Goal: Task Accomplishment & Management: Use online tool/utility

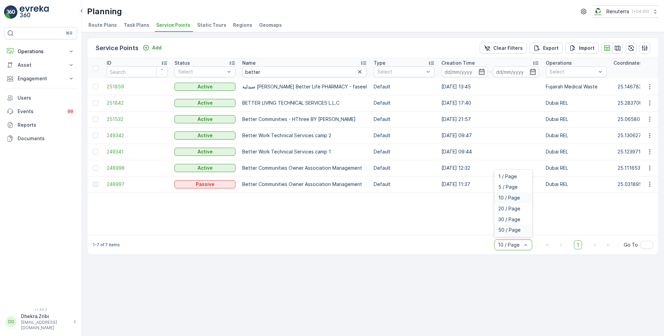
click at [507, 233] on span "50 / Page" at bounding box center [510, 229] width 22 height 5
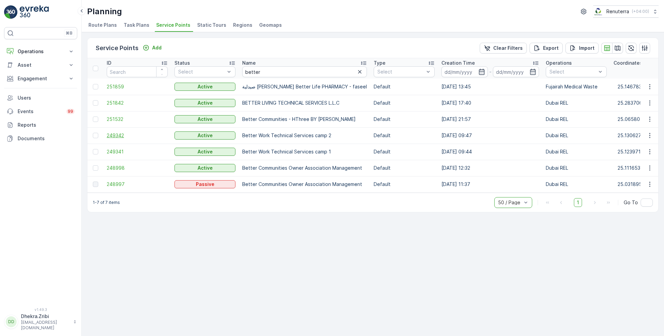
click at [121, 134] on span "249342" at bounding box center [137, 135] width 61 height 7
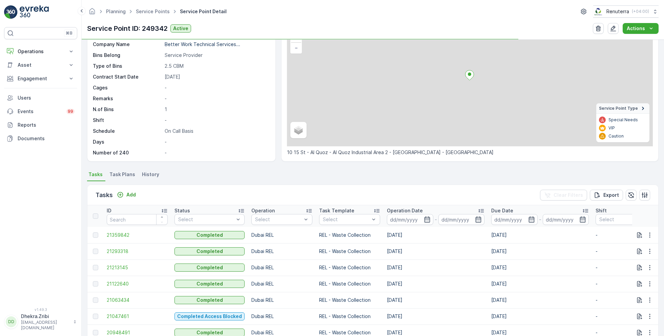
scroll to position [60, 0]
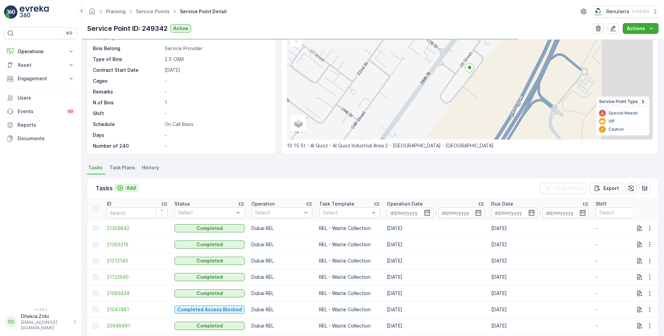
click at [129, 186] on p "Add" at bounding box center [130, 188] width 9 height 7
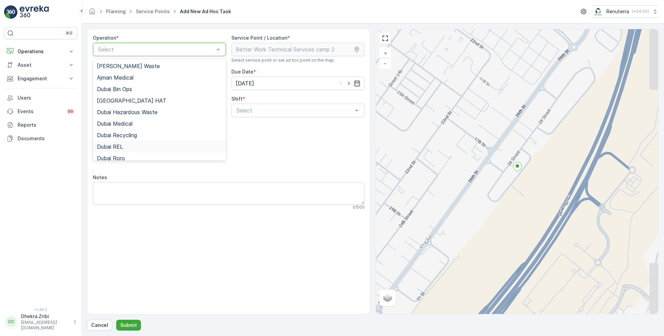
click at [127, 143] on div "Dubai REL" at bounding box center [159, 147] width 133 height 12
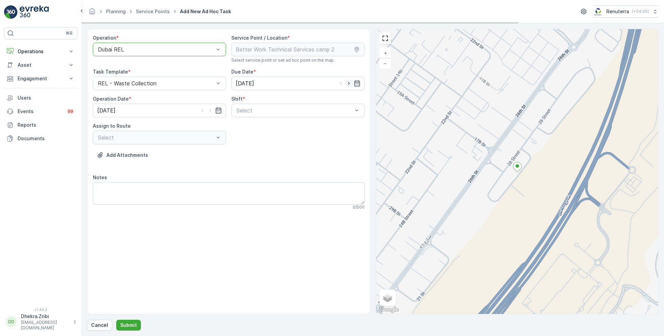
click at [351, 83] on icon "button" at bounding box center [349, 83] width 7 height 7
type input "[DATE]"
click at [210, 112] on icon "button" at bounding box center [210, 110] width 7 height 7
type input "[DATE]"
click at [252, 130] on div "Day Shift" at bounding box center [298, 127] width 133 height 12
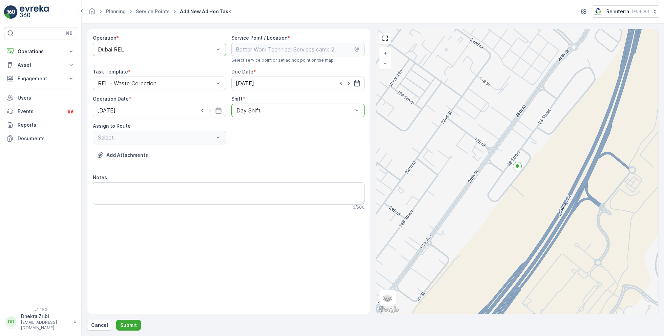
click at [183, 139] on div "Select" at bounding box center [159, 138] width 133 height 14
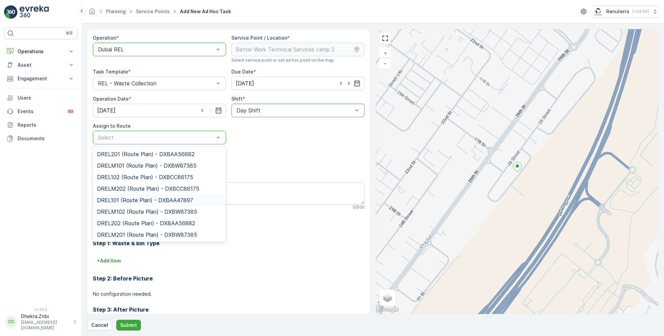
click at [138, 199] on span "DREL101 (Route Plan) - DXBAA47897" at bounding box center [145, 200] width 96 height 6
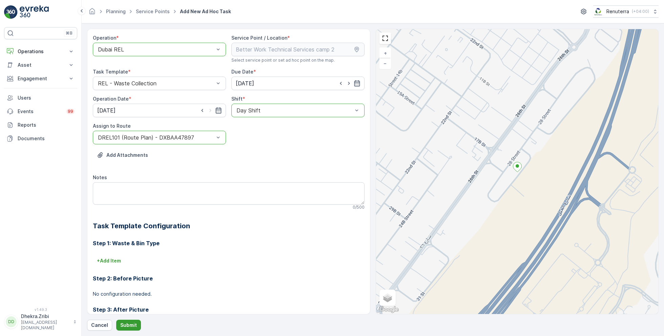
click at [132, 326] on p "Submit" at bounding box center [128, 325] width 17 height 7
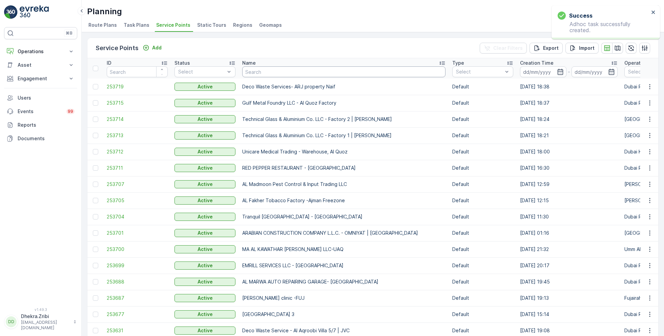
click at [266, 75] on input "text" at bounding box center [343, 71] width 203 height 11
type input "berkely"
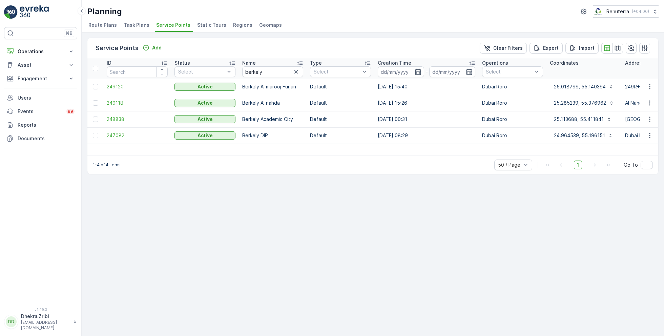
click at [124, 86] on span "249120" at bounding box center [137, 86] width 61 height 7
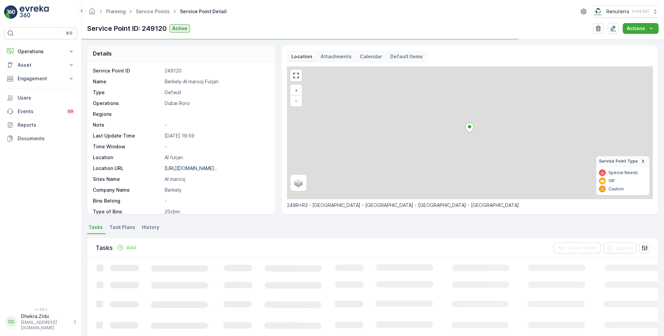
click at [193, 78] on p "Berkely Al marooj Furjan" at bounding box center [217, 81] width 104 height 7
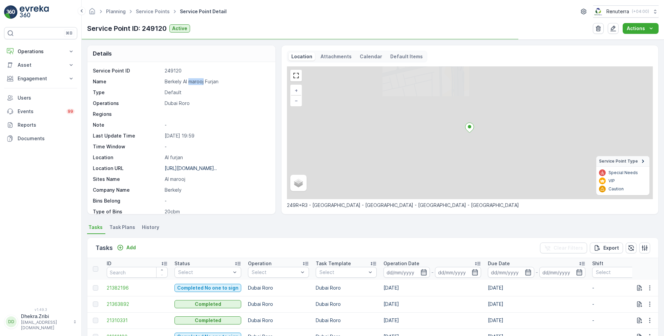
click at [193, 78] on p "Berkely Al marooj Furjan" at bounding box center [217, 81] width 104 height 7
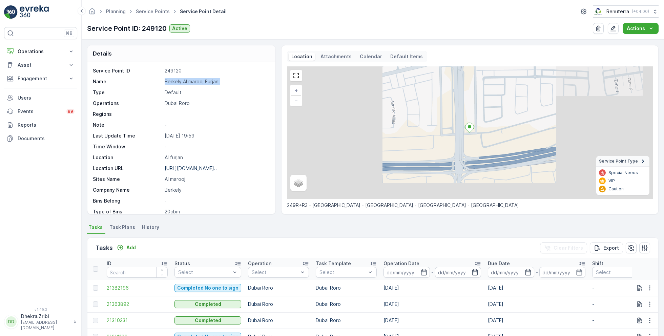
copy p "Berkely Al marooj Furjan"
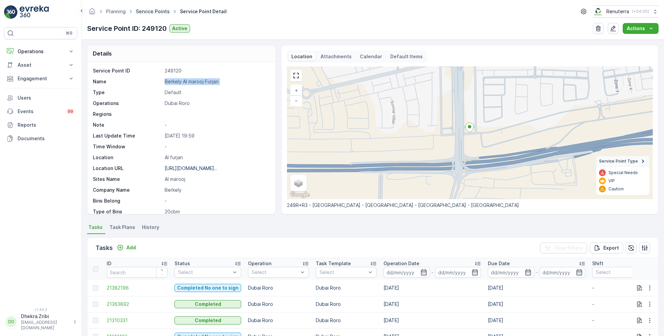
click at [154, 14] on link "Service Points" at bounding box center [153, 11] width 34 height 6
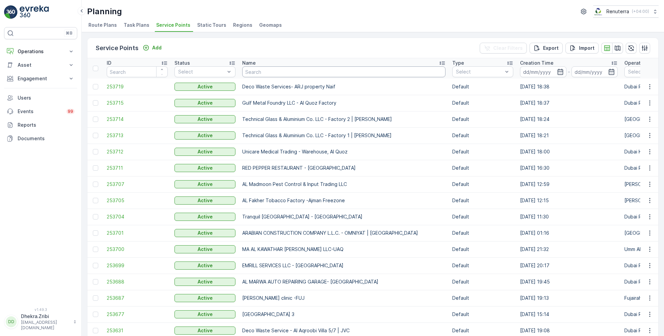
click at [253, 75] on input "text" at bounding box center [343, 71] width 203 height 11
type input "[PERSON_NAME]"
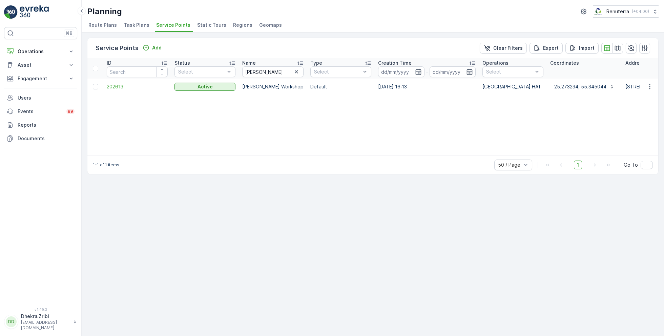
click at [119, 83] on span "202613" at bounding box center [137, 86] width 61 height 7
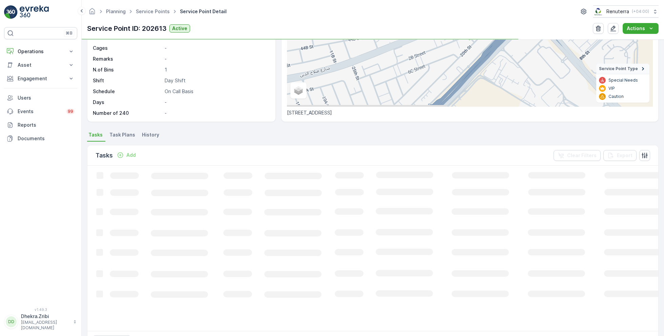
scroll to position [94, 0]
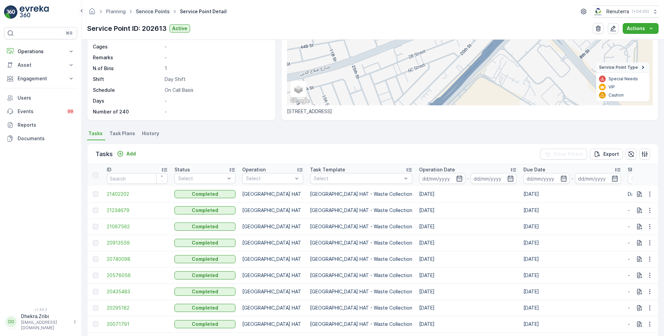
click at [151, 10] on link "Service Points" at bounding box center [153, 11] width 34 height 6
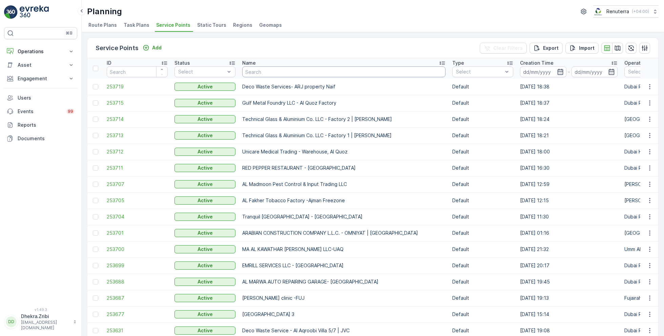
click at [263, 73] on input "text" at bounding box center [343, 71] width 203 height 11
type input "carm"
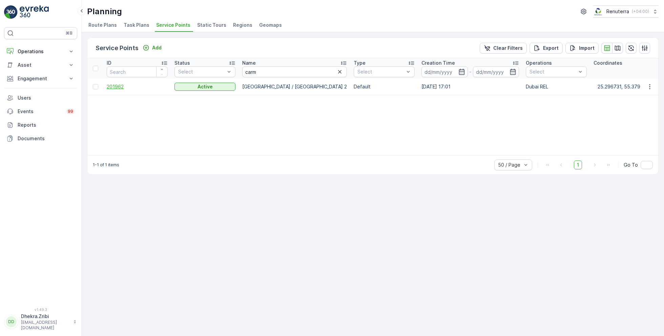
click at [121, 86] on span "201962" at bounding box center [137, 86] width 61 height 7
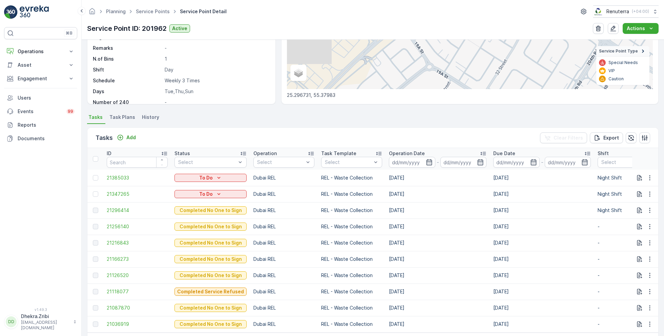
scroll to position [111, 0]
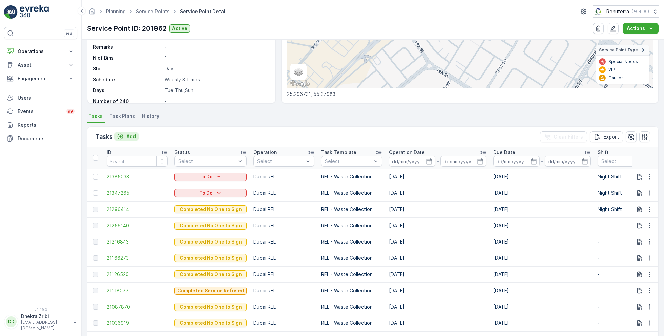
click at [129, 136] on p "Add" at bounding box center [130, 136] width 9 height 7
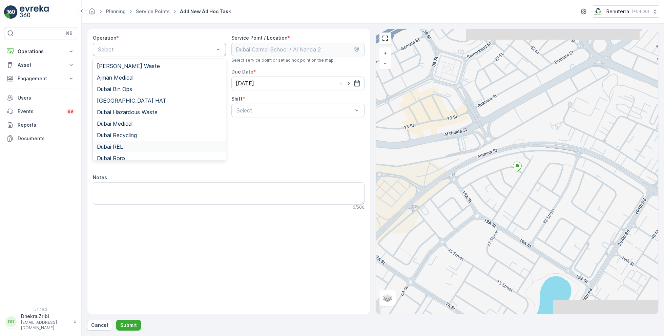
click at [120, 146] on span "Dubai REL" at bounding box center [110, 147] width 26 height 6
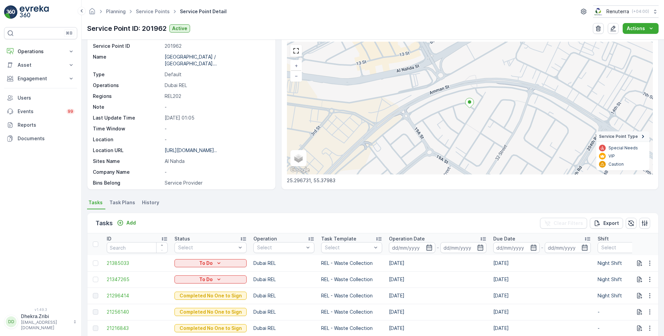
scroll to position [26, 0]
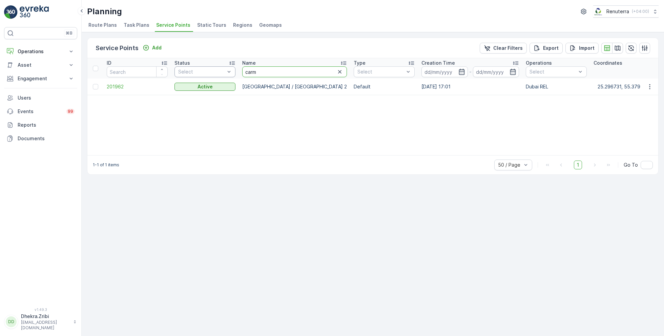
drag, startPoint x: 269, startPoint y: 70, endPoint x: 223, endPoint y: 66, distance: 46.9
type input "torj"
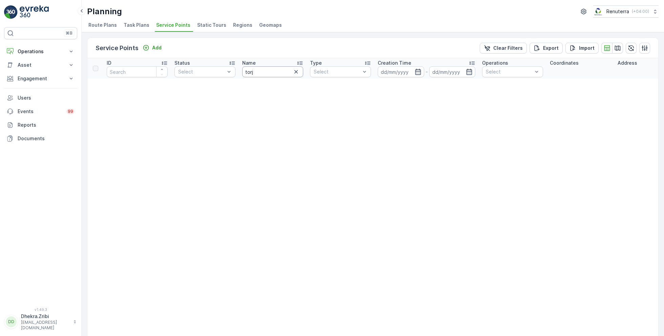
click at [274, 74] on input "torj" at bounding box center [272, 71] width 61 height 11
type input "tor"
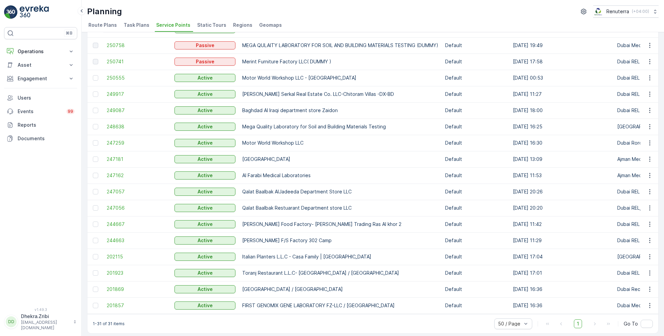
scroll to position [275, 0]
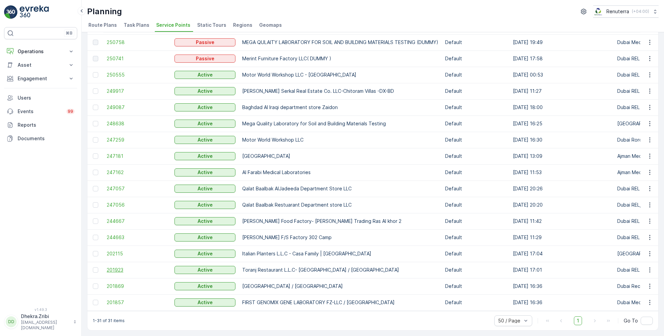
click at [116, 267] on span "201923" at bounding box center [137, 270] width 61 height 7
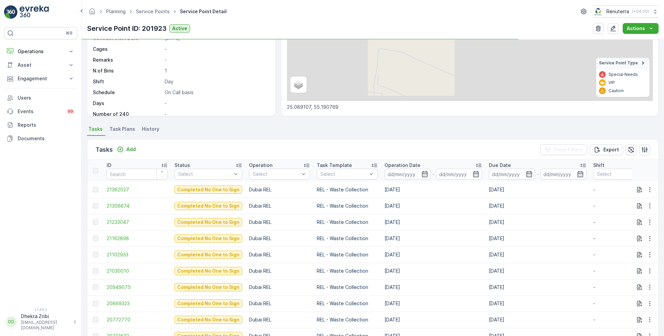
scroll to position [138, 0]
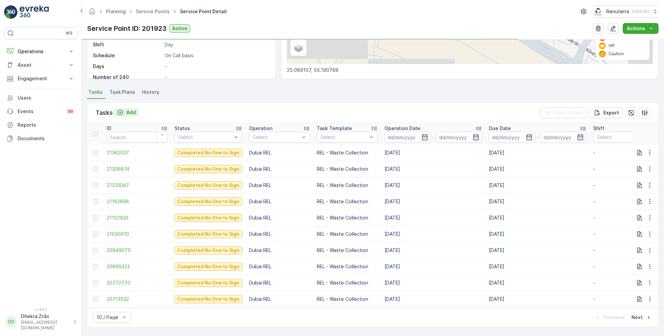
click at [128, 109] on p "Add" at bounding box center [130, 112] width 9 height 7
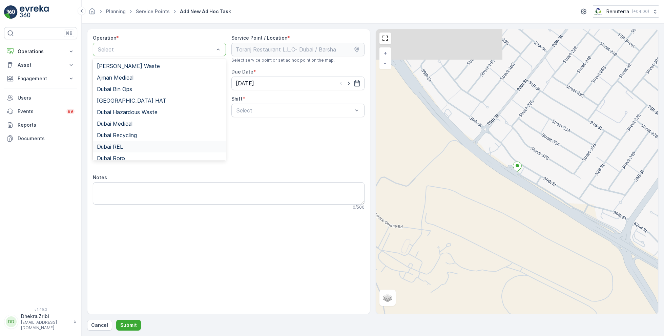
click at [125, 145] on div "Dubai REL" at bounding box center [159, 147] width 125 height 6
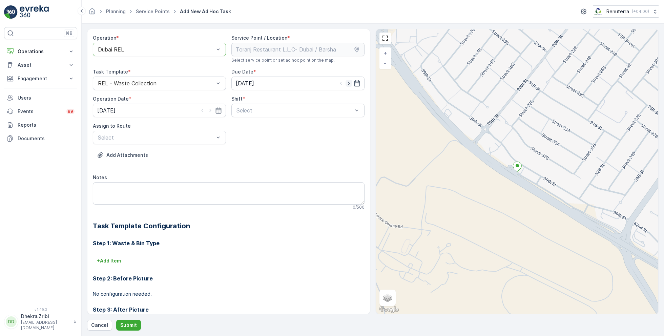
click at [350, 80] on icon "button" at bounding box center [349, 83] width 7 height 7
type input "[DATE]"
click at [210, 111] on icon "button" at bounding box center [210, 110] width 7 height 7
type input "[DATE]"
click at [247, 123] on div "Day Shift" at bounding box center [298, 127] width 133 height 12
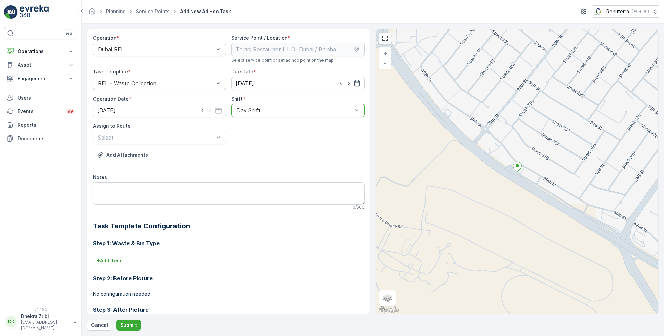
click at [256, 108] on div at bounding box center [295, 110] width 118 height 6
click at [247, 136] on span "Night Shift" at bounding box center [249, 139] width 27 height 6
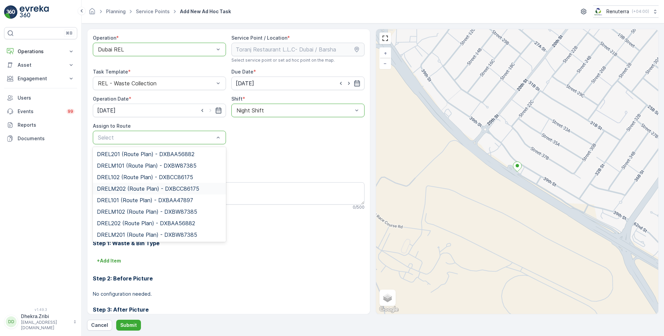
click at [136, 187] on span "DRELM202 (Route Plan) - DXBCC86175" at bounding box center [148, 189] width 102 height 6
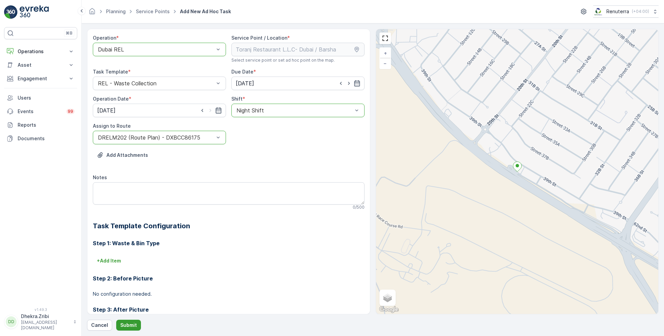
click at [124, 325] on p "Submit" at bounding box center [128, 325] width 17 height 7
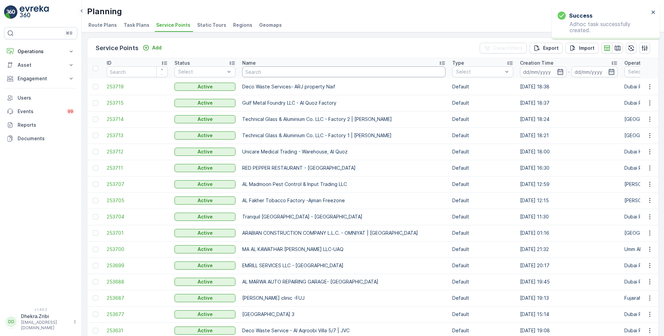
click at [264, 72] on input "text" at bounding box center [343, 71] width 203 height 11
type input "[PERSON_NAME]"
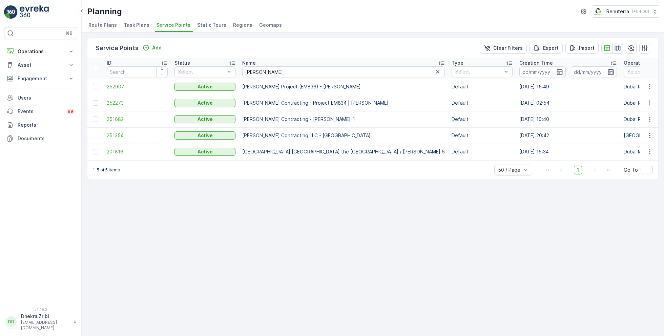
click at [617, 47] on icon "button" at bounding box center [618, 48] width 7 height 7
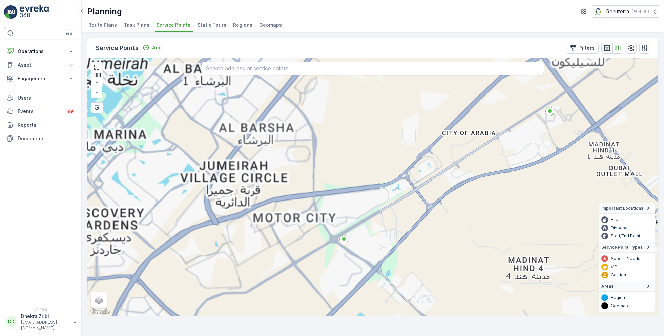
click at [610, 46] on icon "button" at bounding box center [607, 48] width 7 height 7
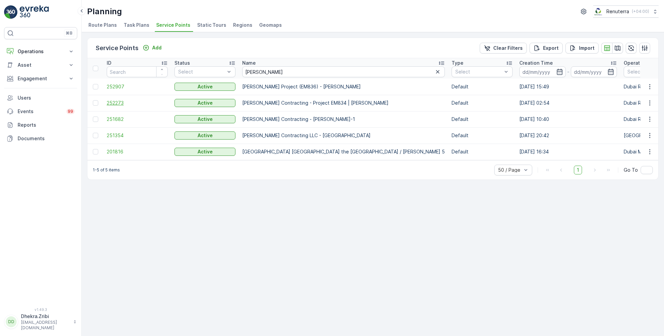
click at [118, 103] on span "252273" at bounding box center [137, 103] width 61 height 7
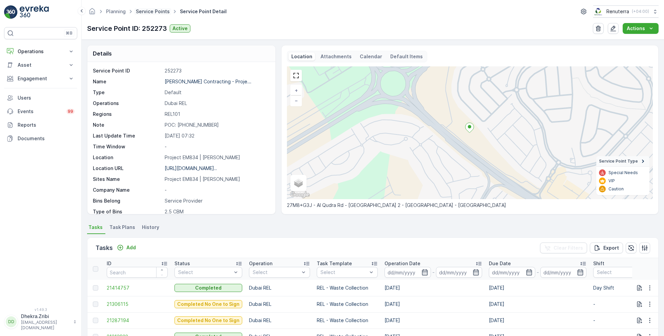
click at [161, 11] on link "Service Points" at bounding box center [153, 11] width 34 height 6
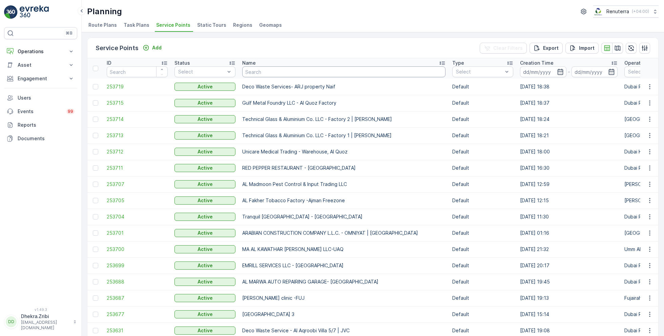
click at [295, 72] on input "text" at bounding box center [343, 71] width 203 height 11
type input "sobha"
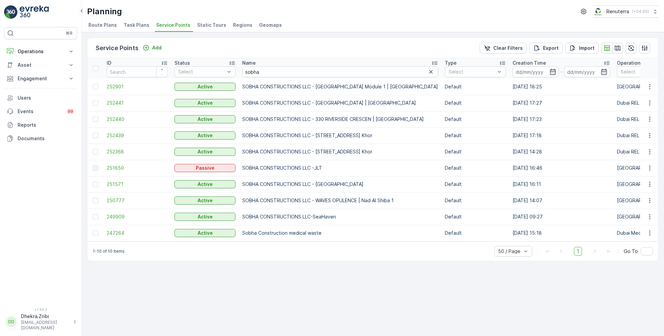
click at [117, 85] on span "252901" at bounding box center [137, 86] width 61 height 7
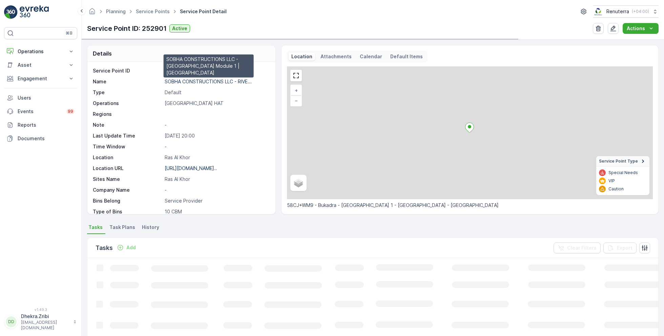
click at [183, 80] on p "SOBHA CONSTRUCTIONS LLC - RIVE..." at bounding box center [208, 82] width 87 height 6
